Goal: Check status: Check status

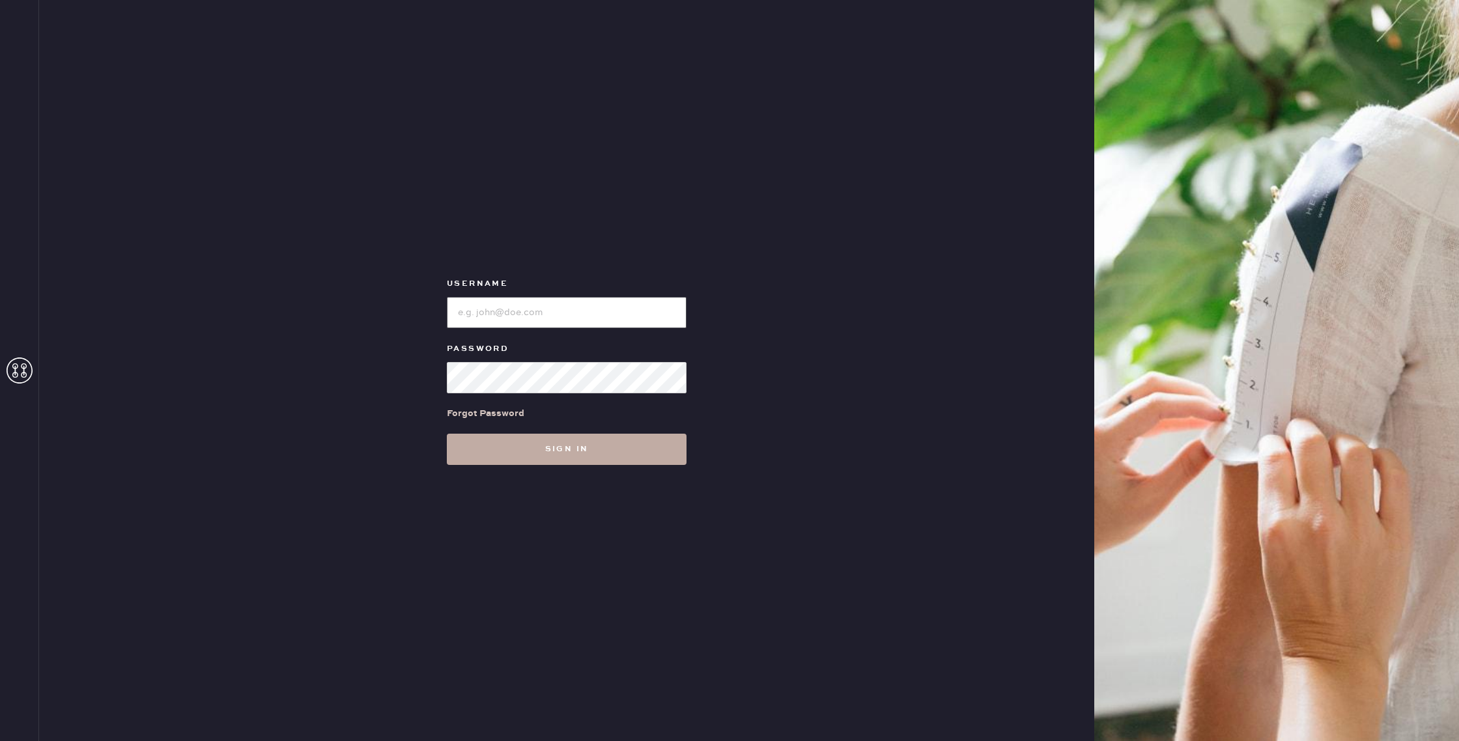
type input "reformationgoldcoastchicago"
click at [621, 451] on button "Sign in" at bounding box center [567, 449] width 240 height 31
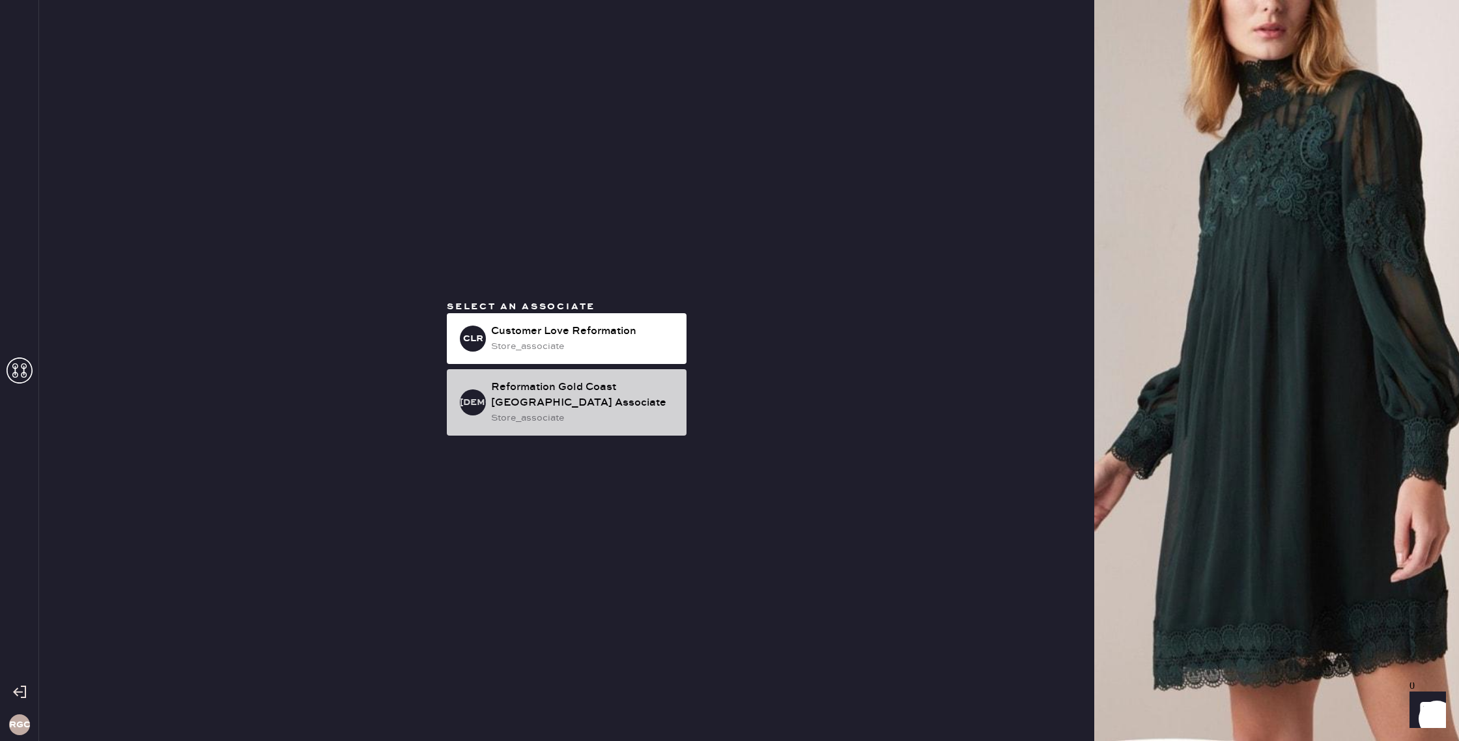
click at [575, 417] on div "store_associate" at bounding box center [583, 418] width 185 height 14
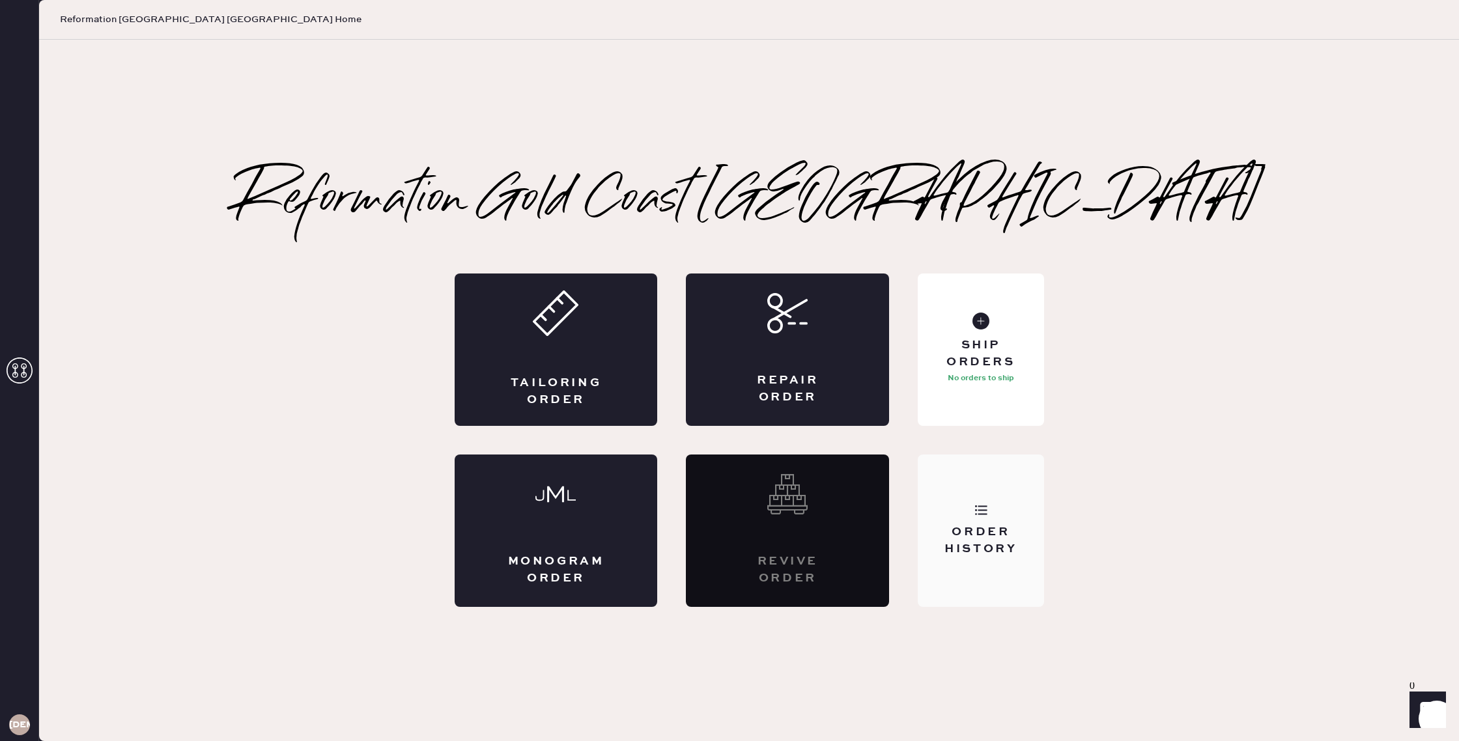
click at [990, 521] on div "Order History" at bounding box center [981, 531] width 126 height 152
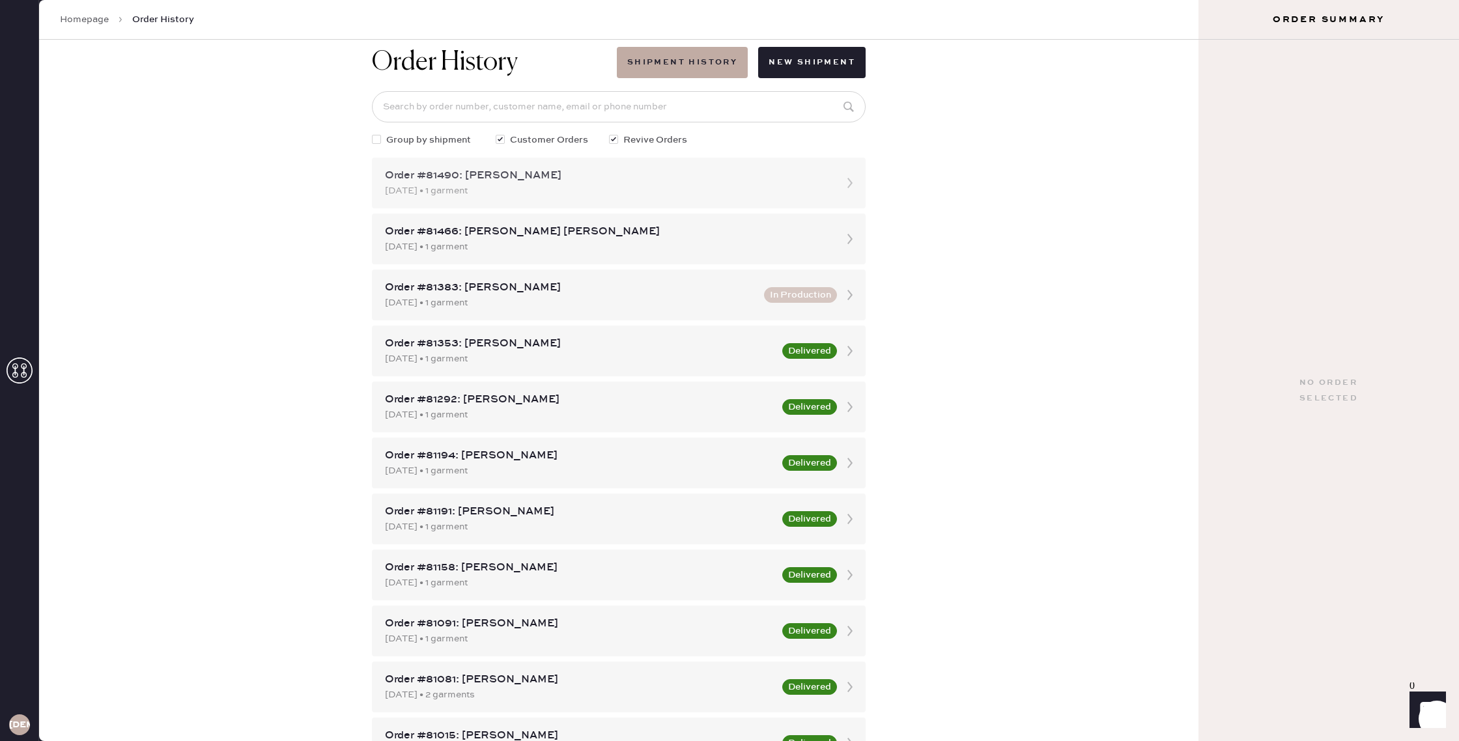
scroll to position [20, 0]
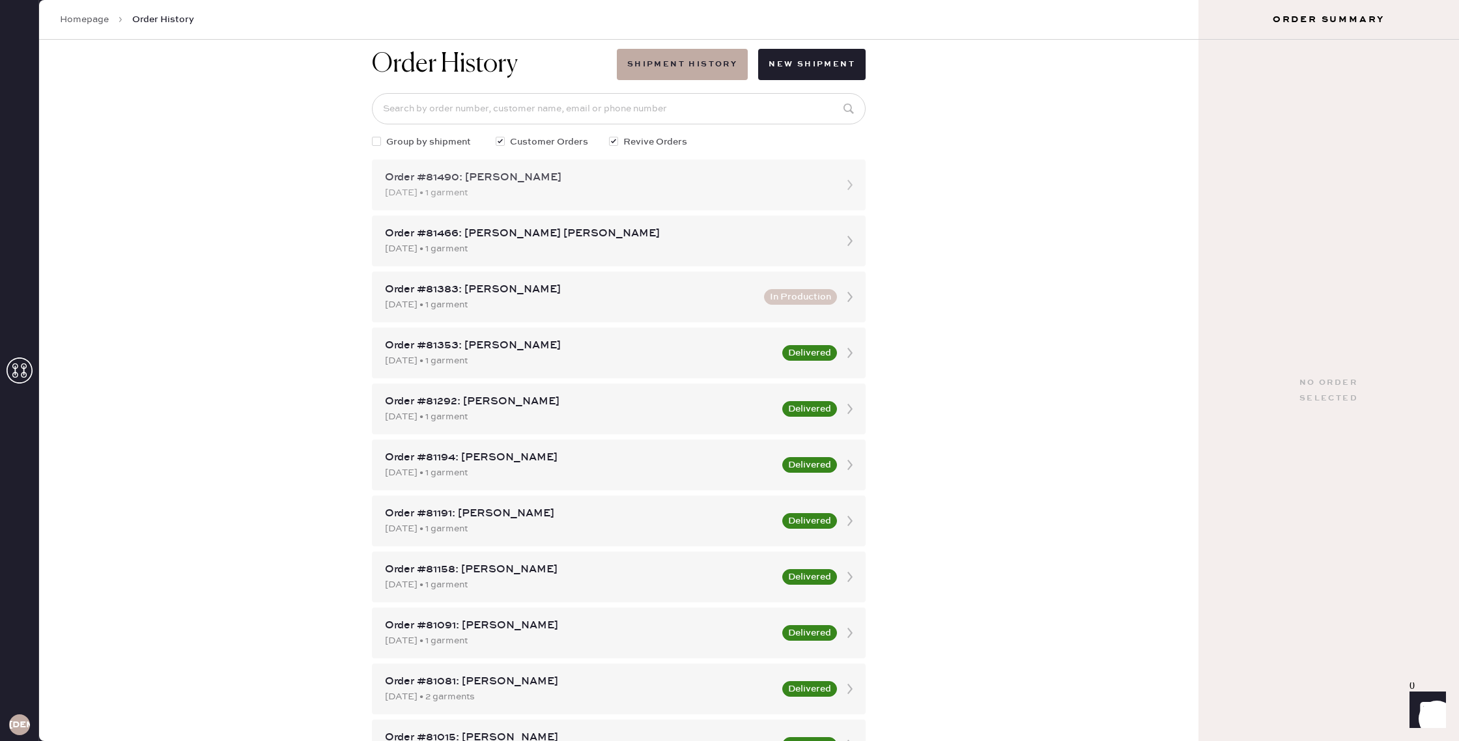
click at [591, 182] on div "Order #81490: [PERSON_NAME]" at bounding box center [607, 178] width 444 height 16
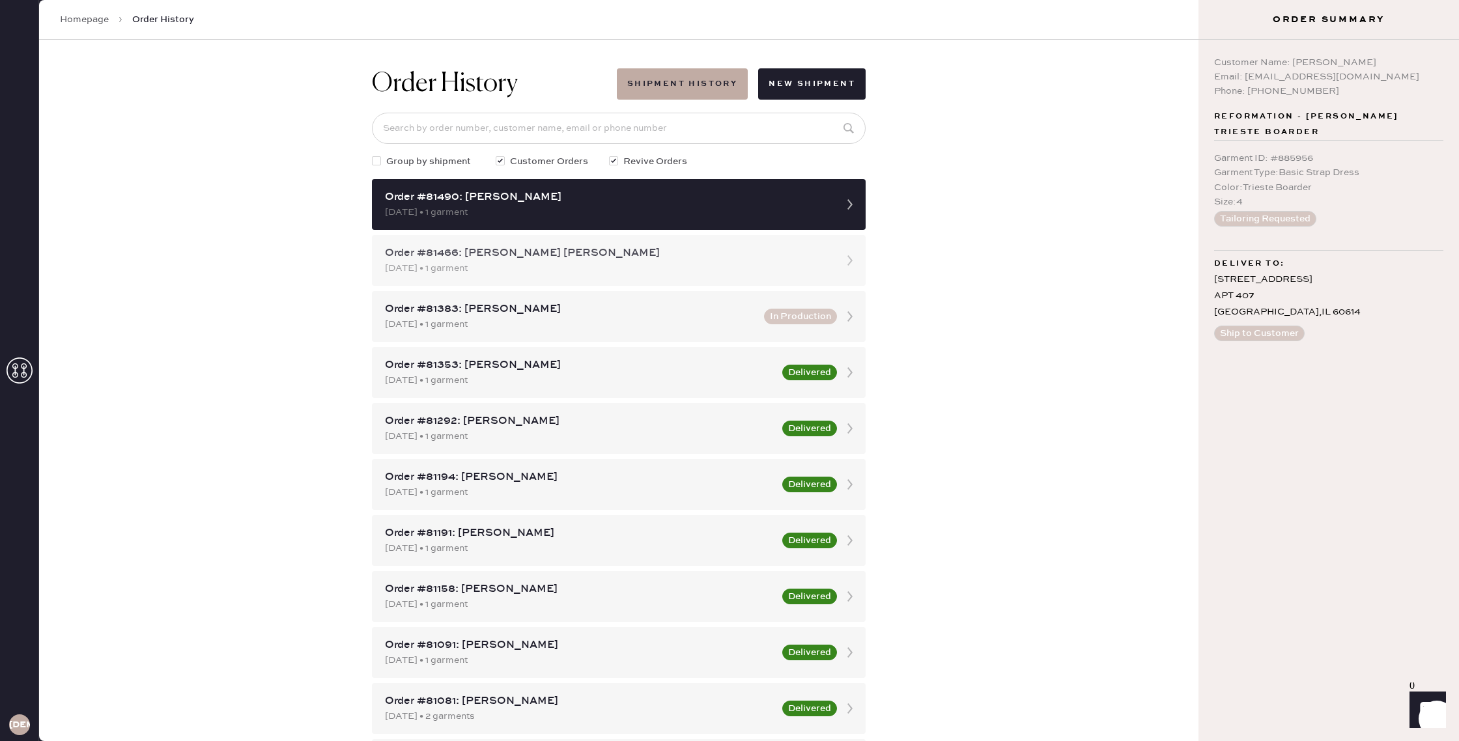
click at [624, 259] on div "Order #81466: [PERSON_NAME] [PERSON_NAME]" at bounding box center [607, 253] width 444 height 16
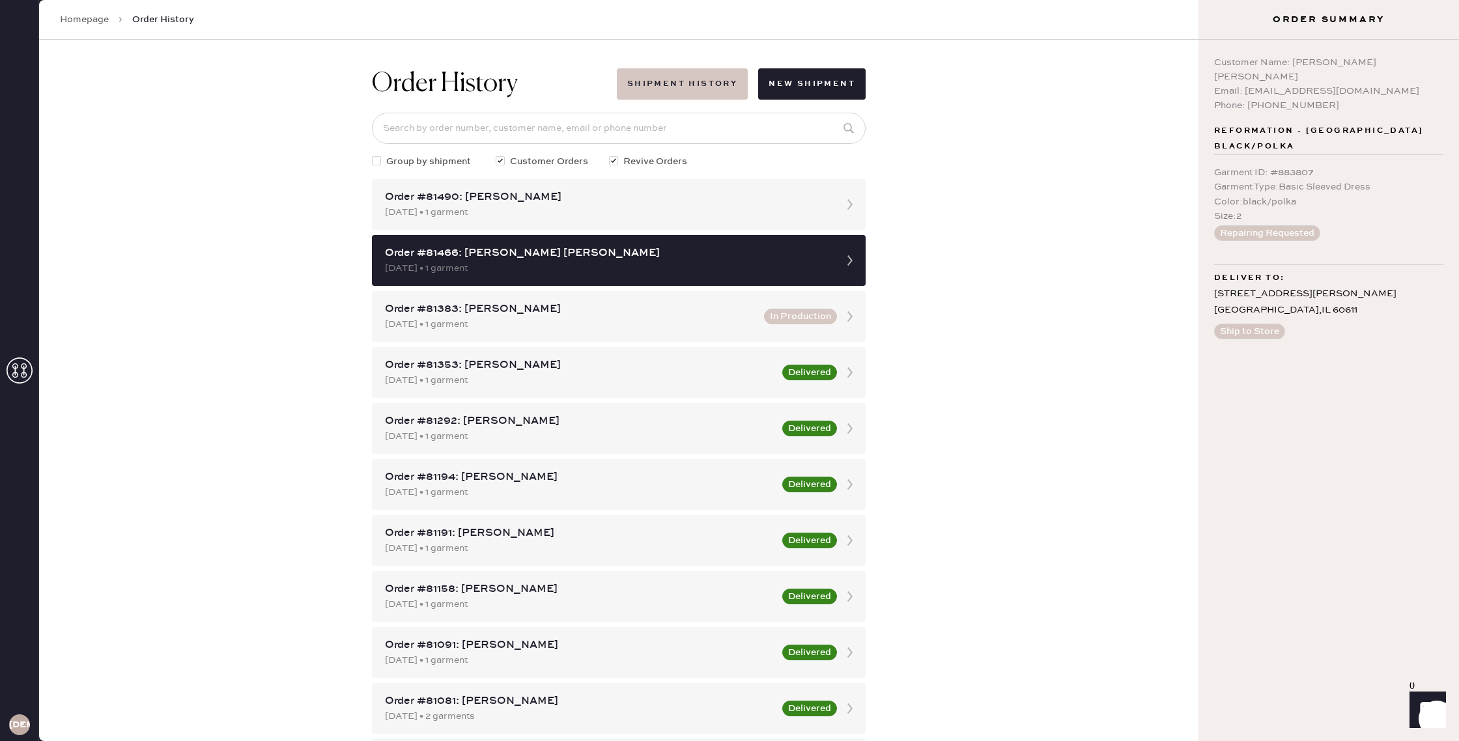
click at [729, 86] on button "Shipment History" at bounding box center [682, 83] width 131 height 31
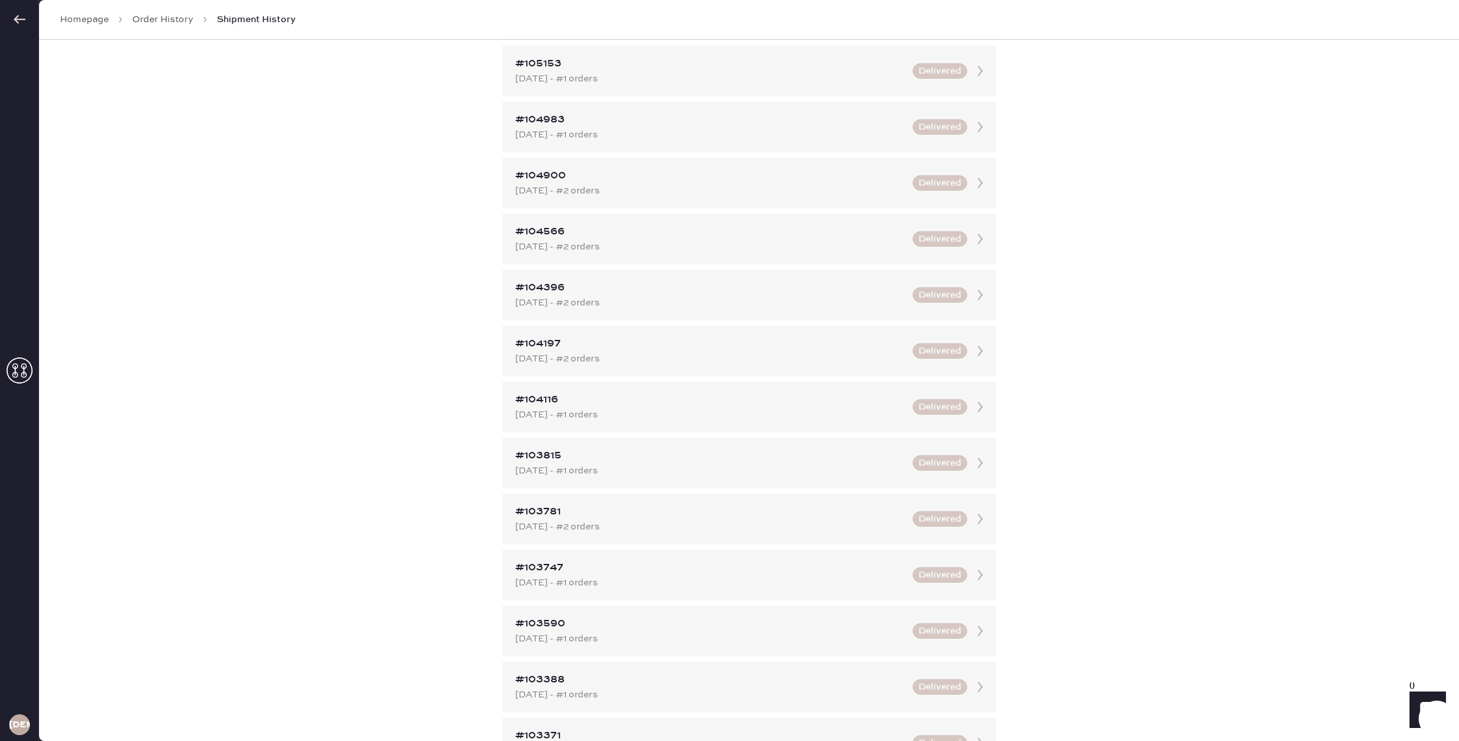
scroll to position [120, 0]
